Goal: Transaction & Acquisition: Purchase product/service

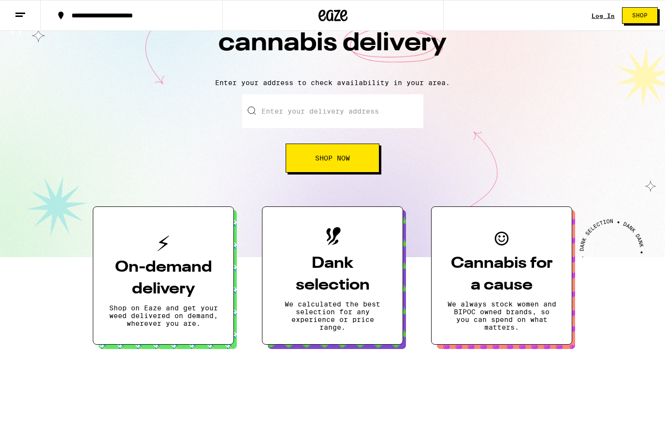
click at [609, 13] on link "Log In" at bounding box center [603, 16] width 23 height 6
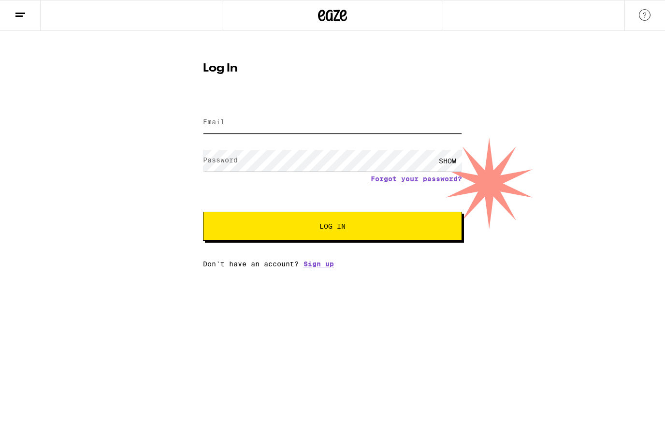
click at [309, 127] on input "Email" at bounding box center [332, 123] width 259 height 22
type input "christian.busch@gmx.com"
click at [333, 228] on button "Log In" at bounding box center [332, 226] width 259 height 29
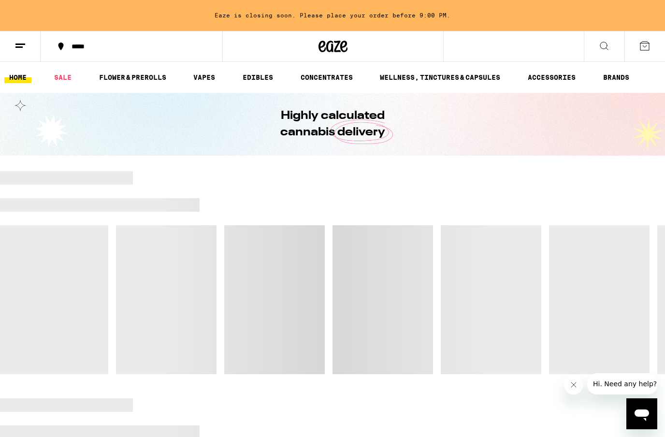
click at [608, 52] on button at bounding box center [604, 46] width 41 height 30
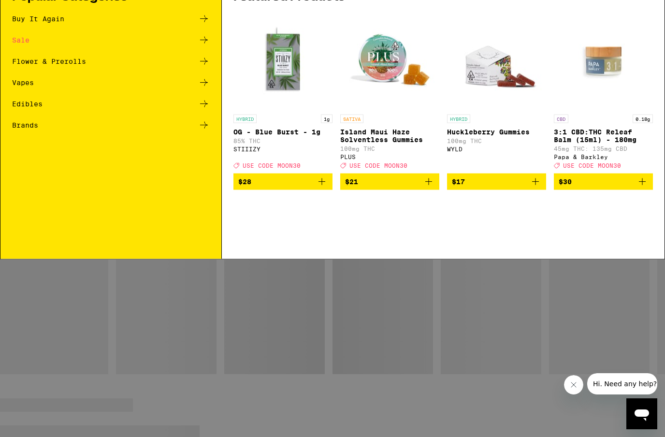
click at [650, 19] on icon at bounding box center [650, 15] width 15 height 15
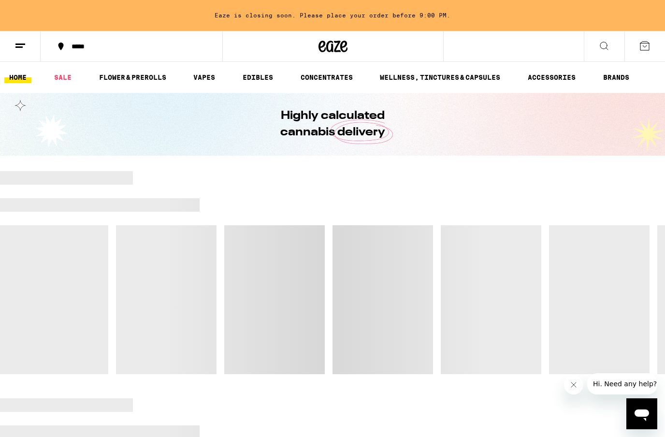
click at [21, 49] on icon at bounding box center [21, 46] width 12 height 12
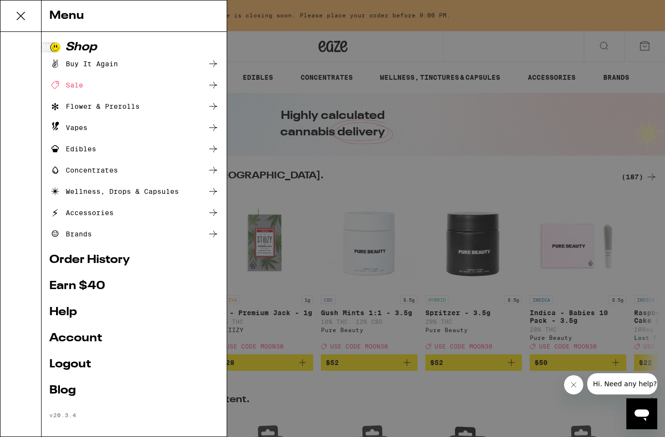
click at [75, 343] on link "Account" at bounding box center [134, 339] width 170 height 12
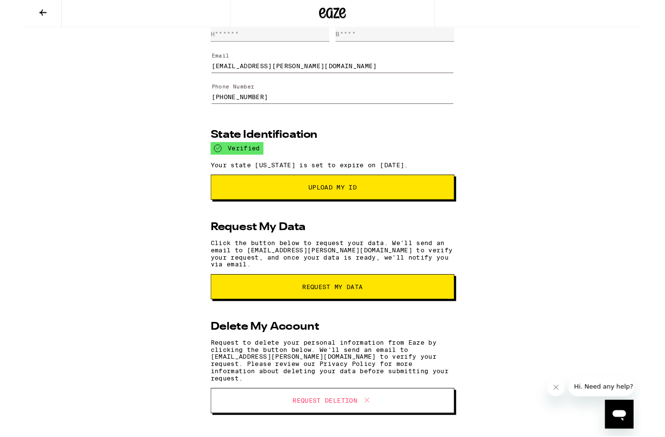
scroll to position [44, 0]
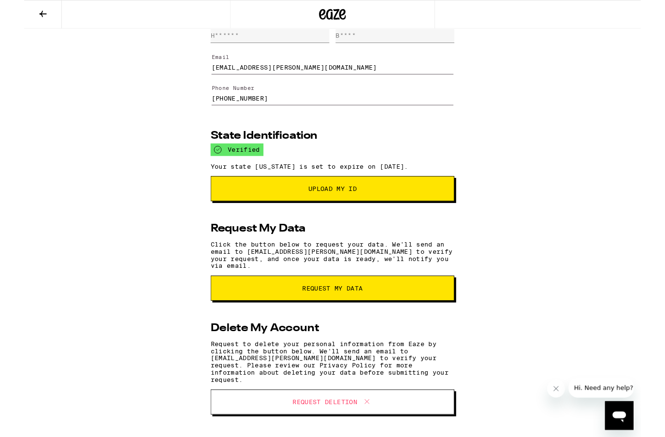
click at [19, 16] on icon at bounding box center [20, 15] width 8 height 7
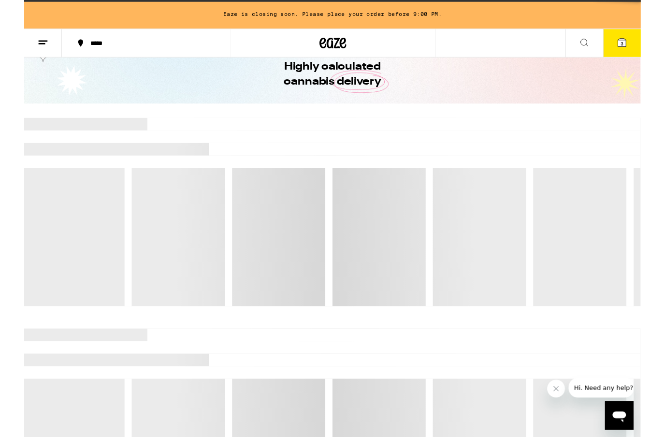
click at [25, 54] on button at bounding box center [20, 46] width 41 height 30
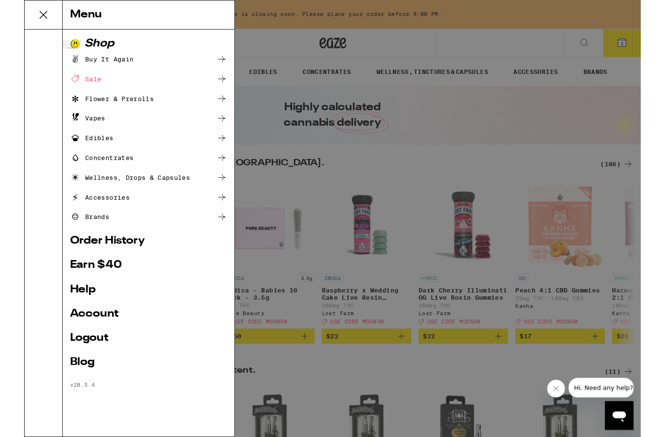
click at [78, 261] on link "Order History" at bounding box center [134, 260] width 170 height 12
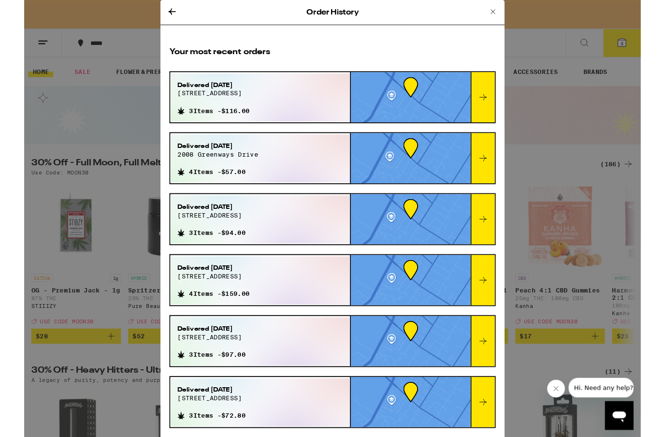
click at [202, 109] on div "Delivered Aug 26, 2025 2108 greenways dr" at bounding box center [204, 99] width 78 height 25
click at [493, 107] on icon at bounding box center [495, 105] width 12 height 12
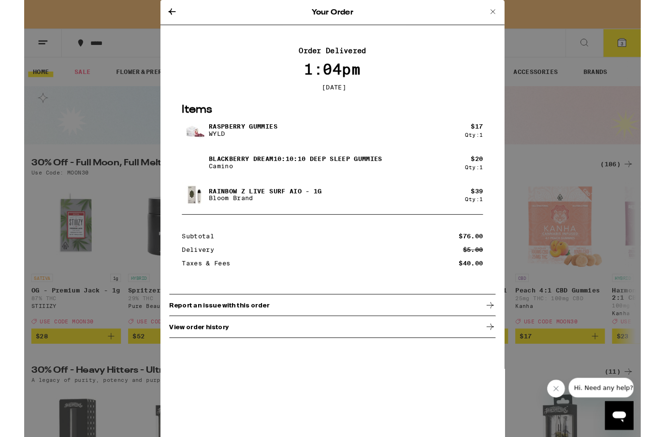
click at [209, 218] on p "Bloom Brand" at bounding box center [260, 214] width 122 height 8
click at [182, 212] on img at bounding box center [183, 209] width 27 height 27
click at [501, 11] on icon at bounding box center [506, 13] width 12 height 12
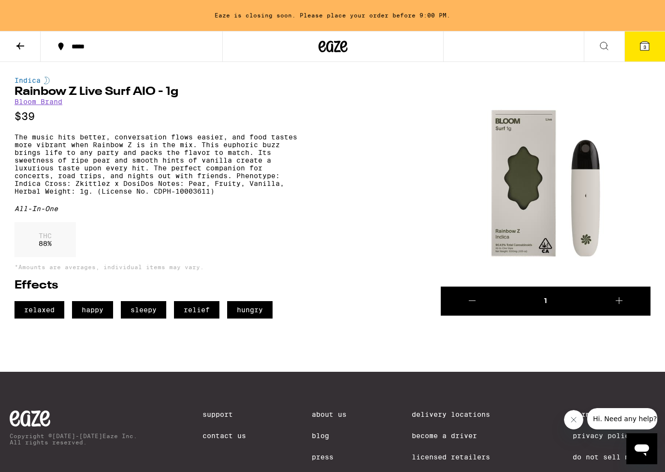
click at [21, 47] on icon at bounding box center [21, 46] width 12 height 12
